Goal: Information Seeking & Learning: Find specific fact

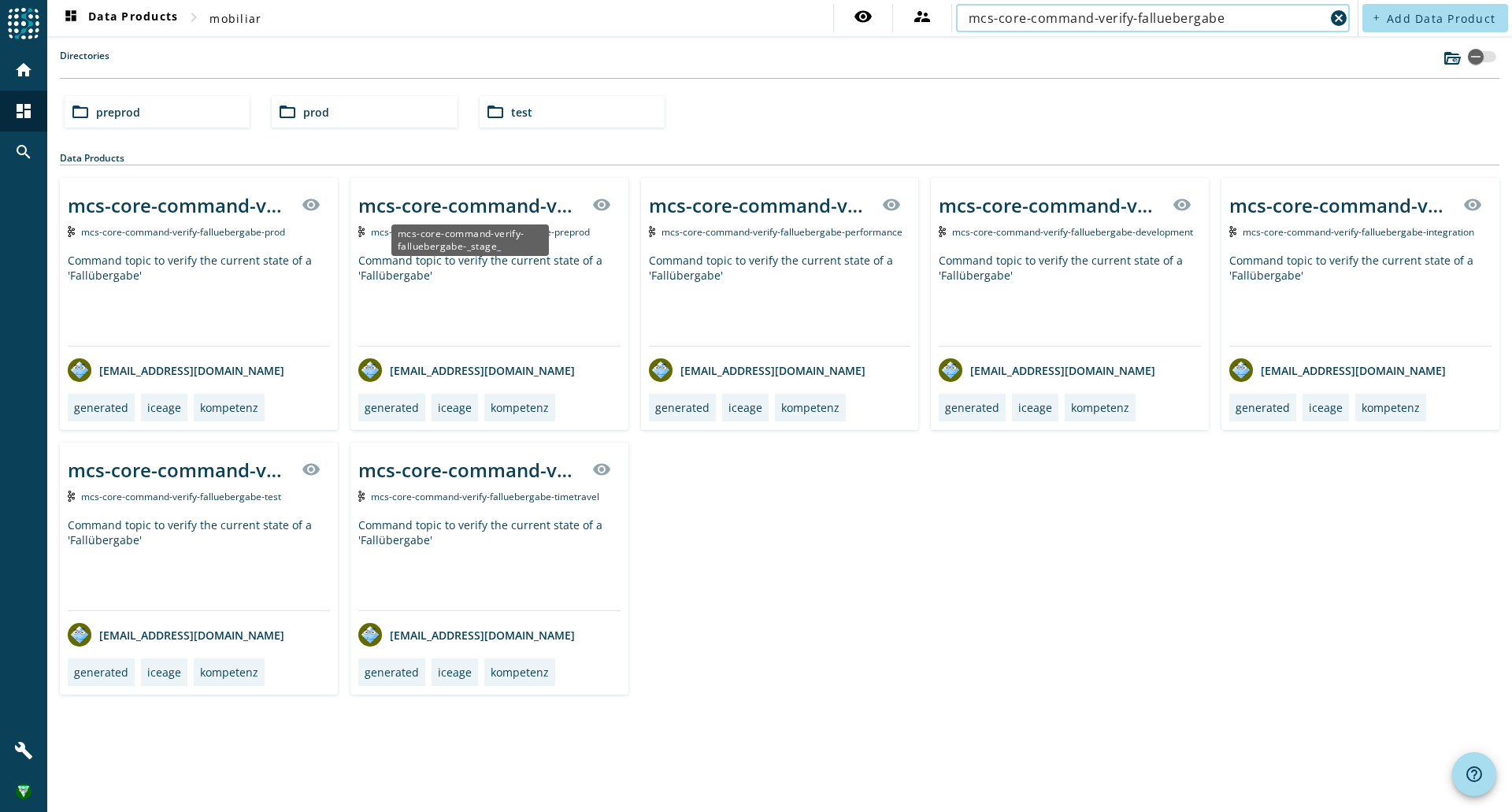
type input "mcs-core-command-verify-falluebergabe"
click at [510, 207] on div "mcs-core-command-verify-falluebergabe-_stage_" at bounding box center [471, 205] width 224 height 26
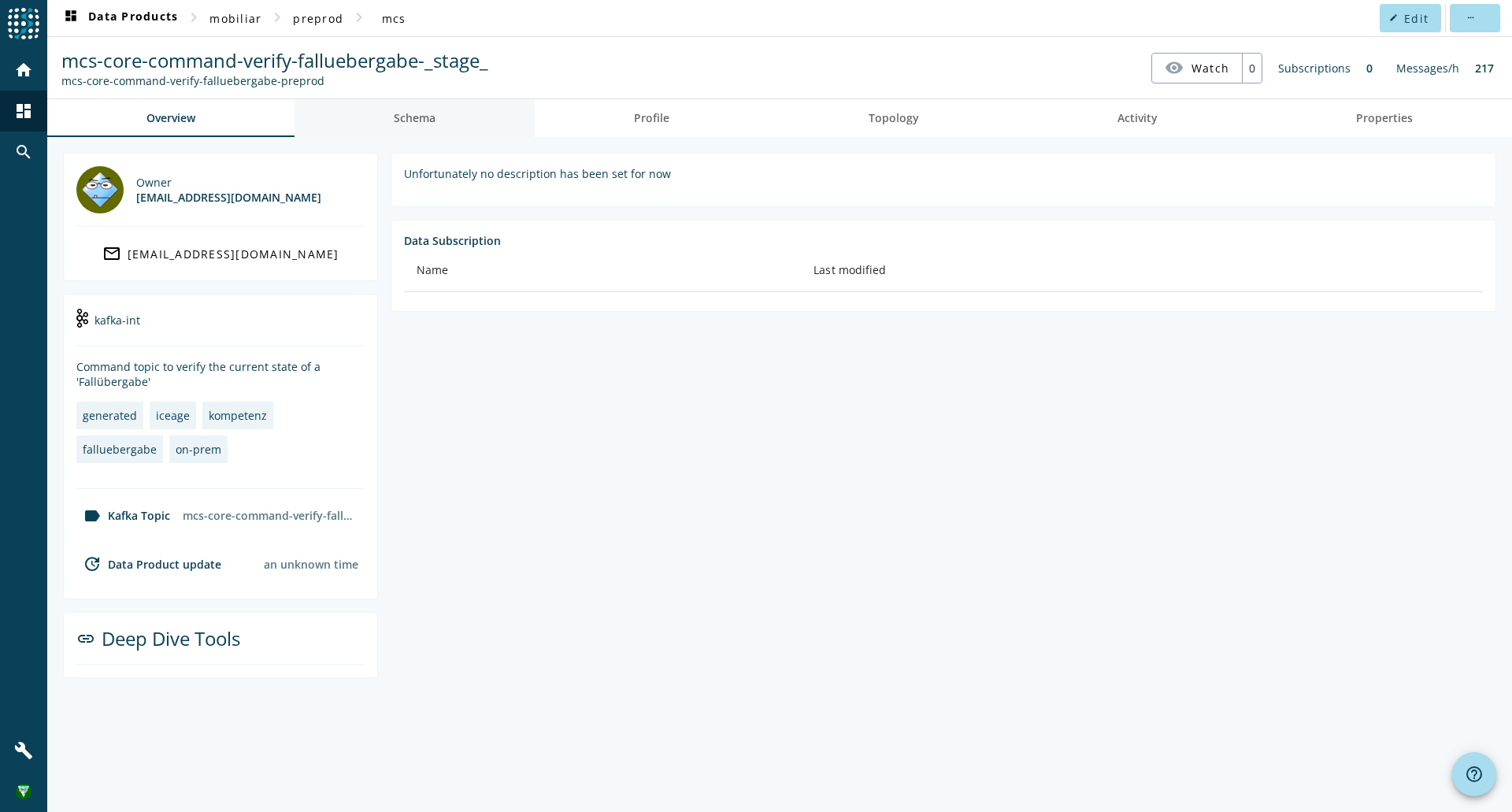
click at [411, 114] on span "Schema" at bounding box center [414, 118] width 42 height 11
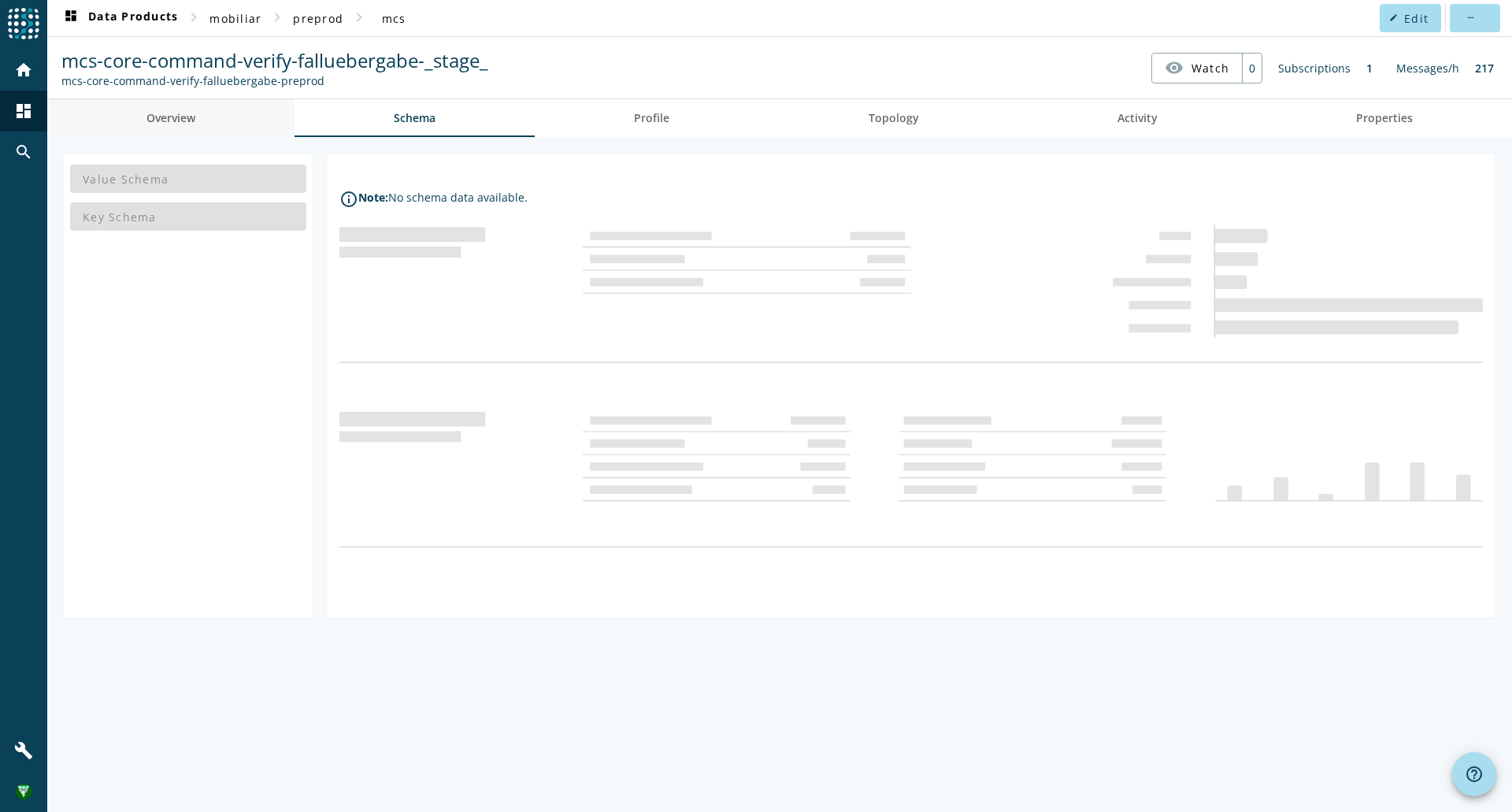
click at [233, 111] on link "Overview" at bounding box center [170, 118] width 247 height 38
